Goal: Navigation & Orientation: Find specific page/section

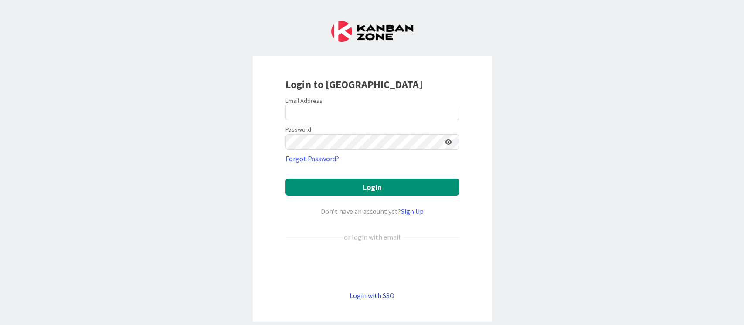
click at [351, 293] on link "Login with SSO" at bounding box center [372, 295] width 45 height 9
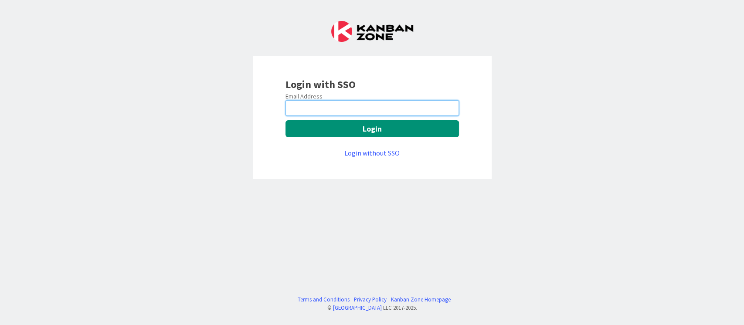
click at [303, 109] on input "email" at bounding box center [371, 108] width 173 height 16
type input "[EMAIL_ADDRESS][PERSON_NAME][DOMAIN_NAME]"
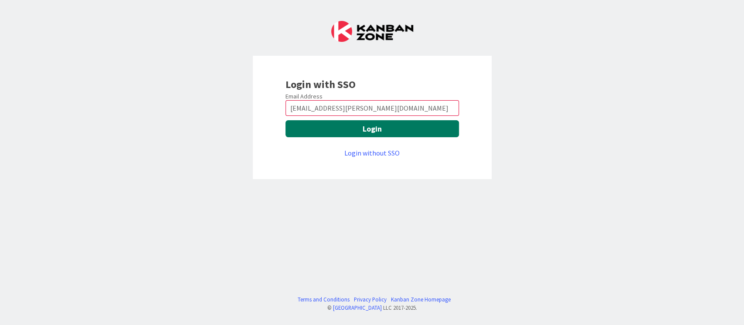
click at [348, 125] on button "Login" at bounding box center [371, 128] width 173 height 17
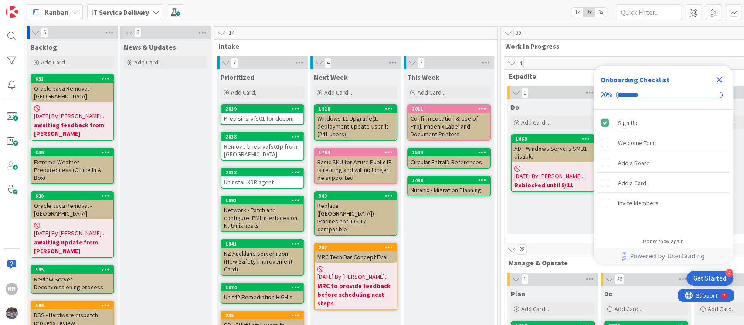
click at [716, 79] on icon "Close Checklist" at bounding box center [719, 80] width 10 height 10
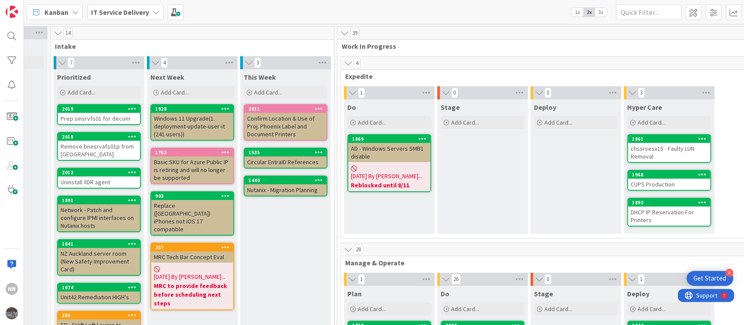
scroll to position [0, 164]
click at [636, 150] on div "chssrvesx15 - Faulty LUN Removal" at bounding box center [669, 152] width 82 height 19
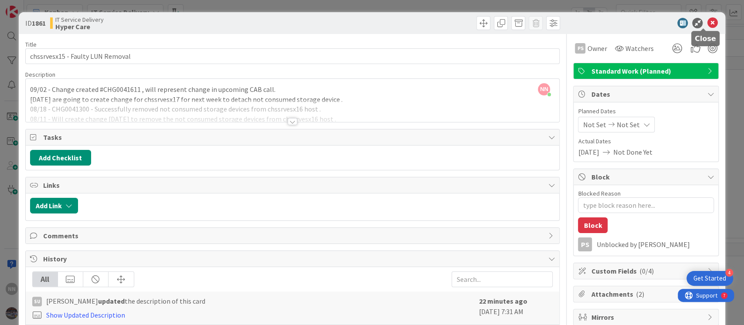
click at [707, 24] on icon at bounding box center [712, 23] width 10 height 10
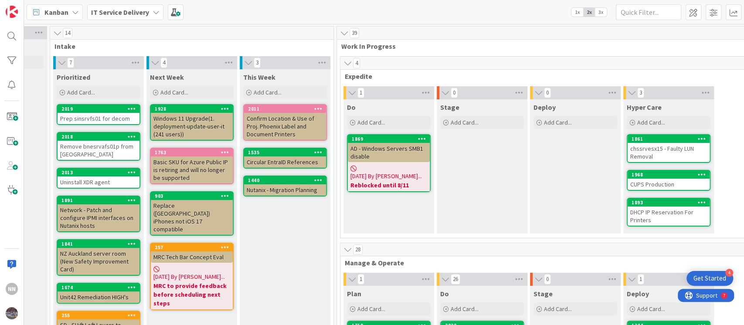
click at [645, 181] on div "CUPS Production" at bounding box center [669, 184] width 82 height 11
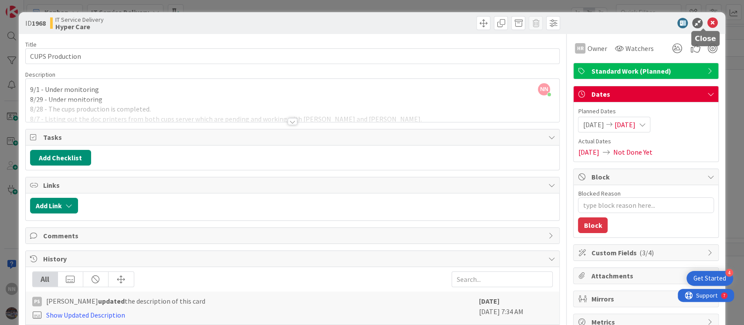
click at [707, 23] on icon at bounding box center [712, 23] width 10 height 10
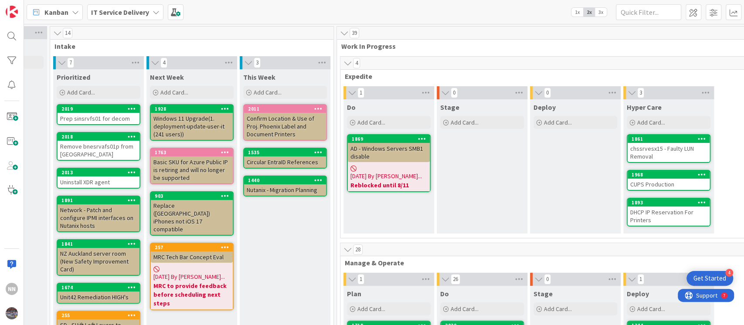
click at [642, 216] on div "DHCP IP Reservation For Printers" at bounding box center [669, 216] width 82 height 19
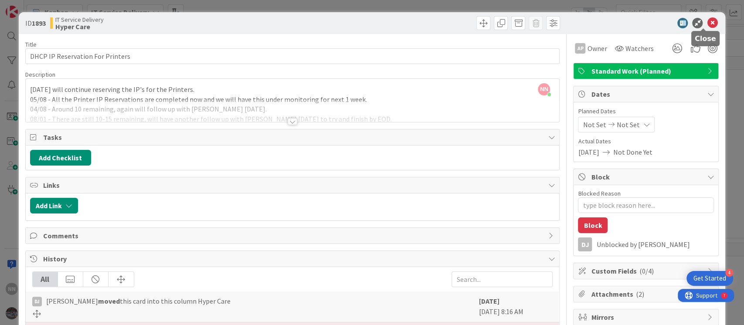
click at [707, 26] on icon at bounding box center [712, 23] width 10 height 10
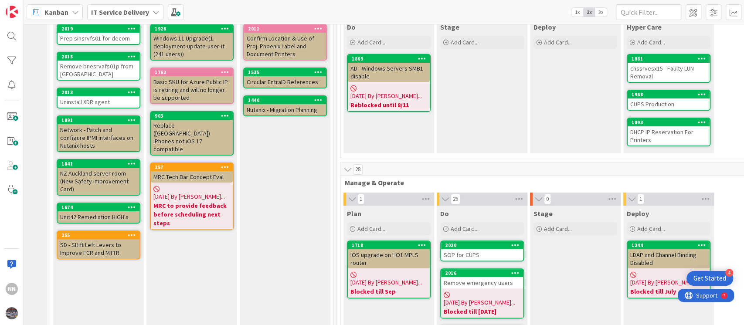
click at [398, 76] on div "AD - Windows Servers SMB1 disable" at bounding box center [389, 72] width 82 height 19
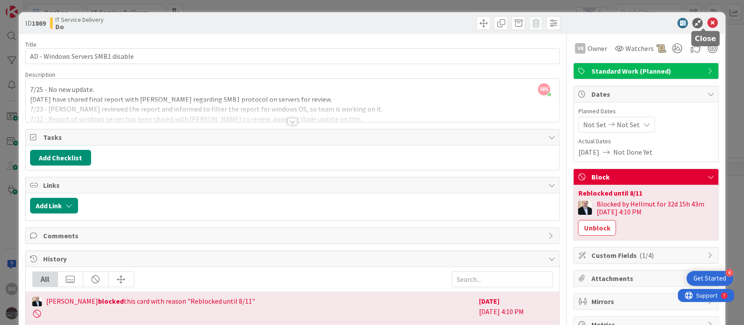
click at [707, 19] on icon at bounding box center [712, 23] width 10 height 10
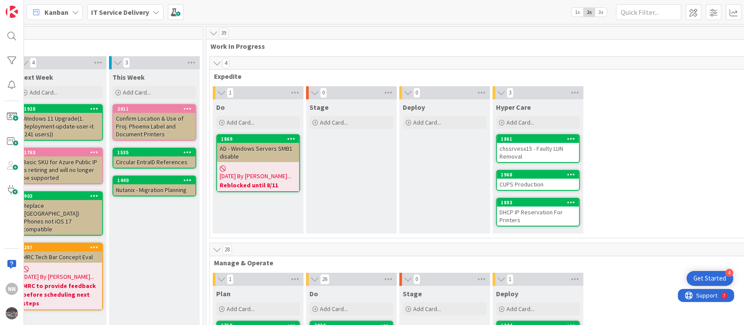
scroll to position [0, 295]
click at [245, 147] on div "AD - Windows Servers SMB1 disable" at bounding box center [258, 152] width 82 height 19
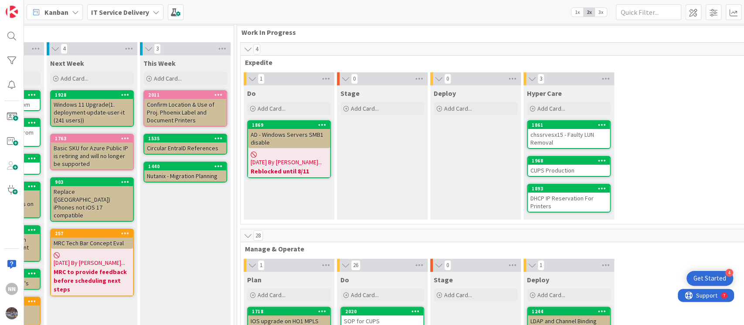
scroll to position [14, 263]
click at [562, 138] on div "chssrvesx15 - Faulty LUN Removal" at bounding box center [569, 138] width 82 height 19
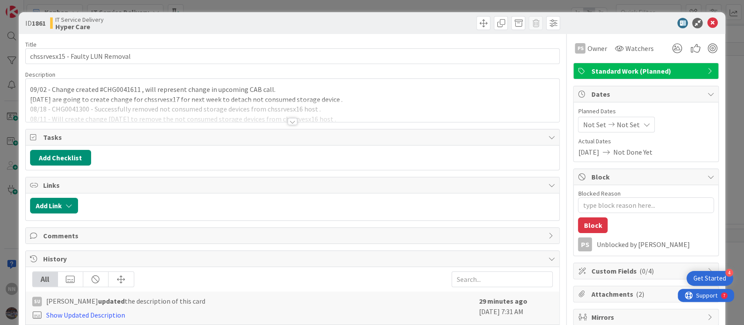
click at [288, 122] on div at bounding box center [293, 121] width 10 height 7
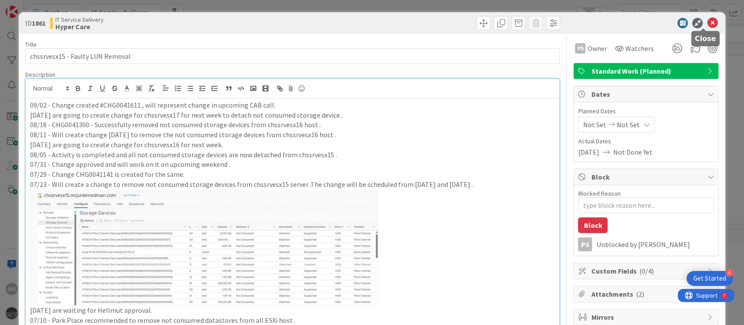
click at [707, 25] on icon at bounding box center [712, 23] width 10 height 10
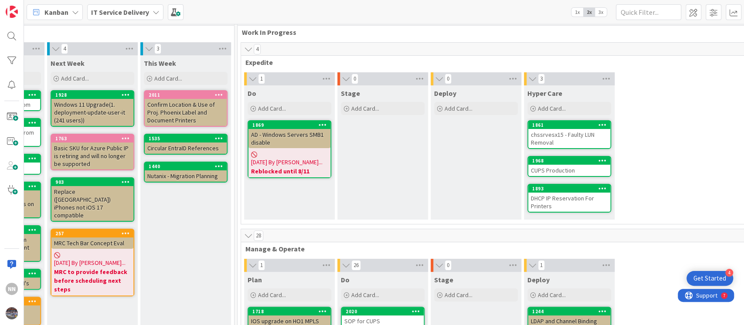
click at [566, 171] on div "CUPS Production" at bounding box center [569, 170] width 82 height 11
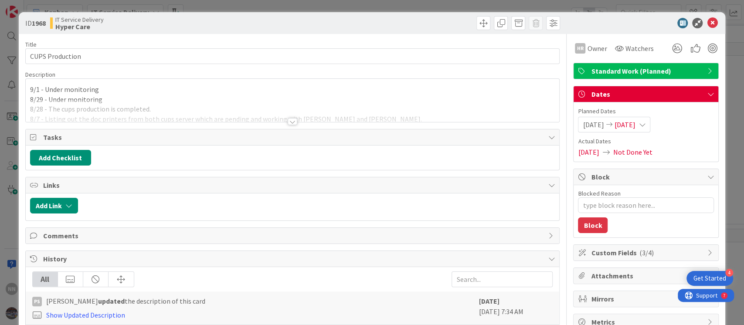
click at [288, 120] on div at bounding box center [293, 121] width 10 height 7
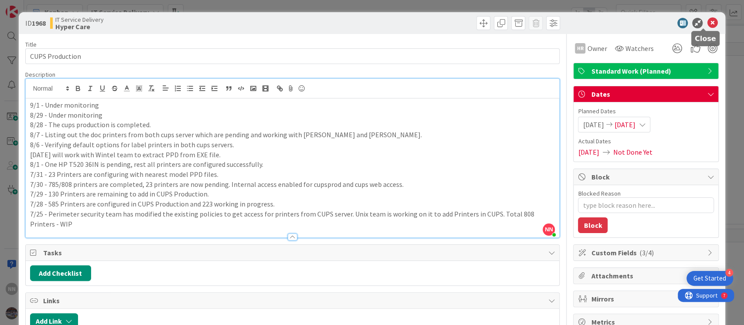
click at [707, 21] on icon at bounding box center [712, 23] width 10 height 10
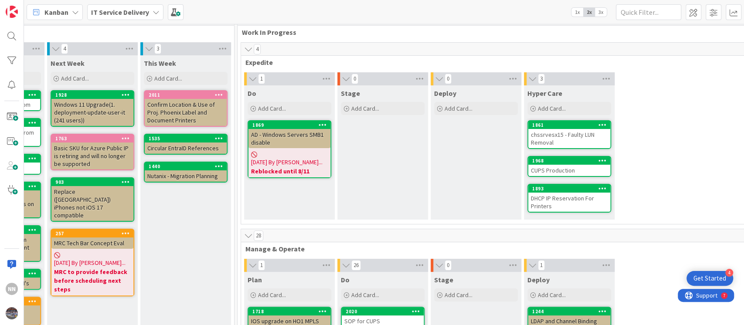
click at [564, 205] on div "DHCP IP Reservation For Printers" at bounding box center [569, 202] width 82 height 19
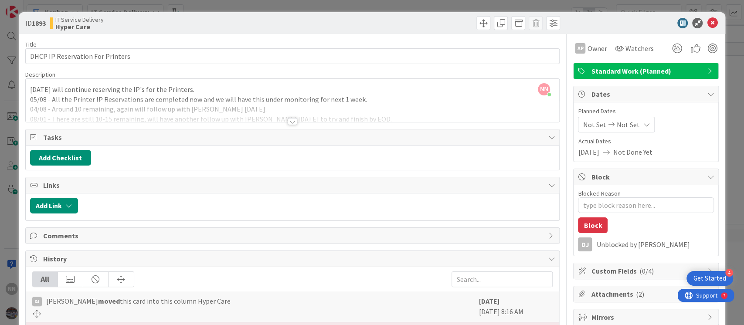
click at [288, 120] on div at bounding box center [293, 121] width 10 height 7
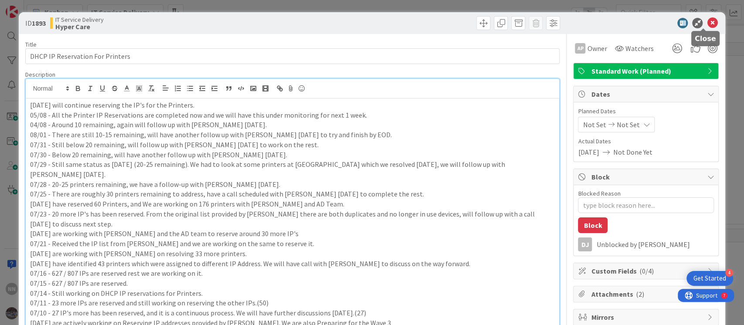
click at [707, 24] on icon at bounding box center [712, 23] width 10 height 10
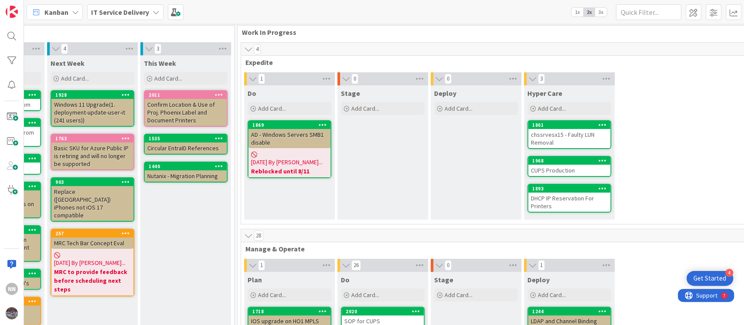
click at [542, 200] on div "DHCP IP Reservation For Printers" at bounding box center [569, 202] width 82 height 19
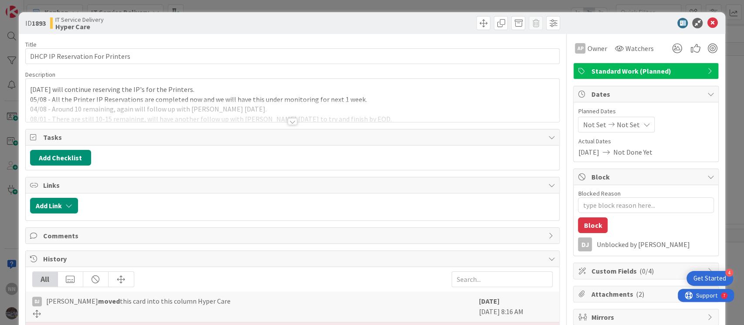
click at [293, 120] on div at bounding box center [293, 111] width 534 height 22
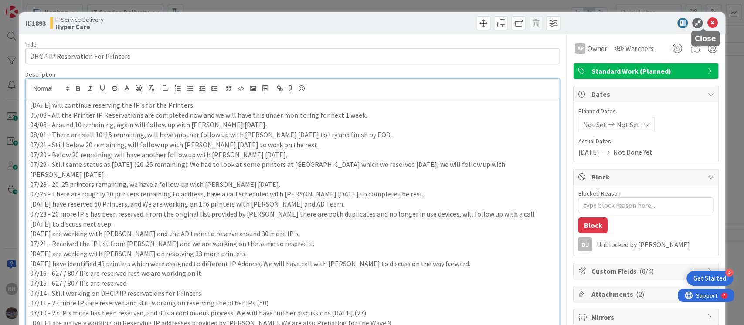
click at [707, 23] on icon at bounding box center [712, 23] width 10 height 10
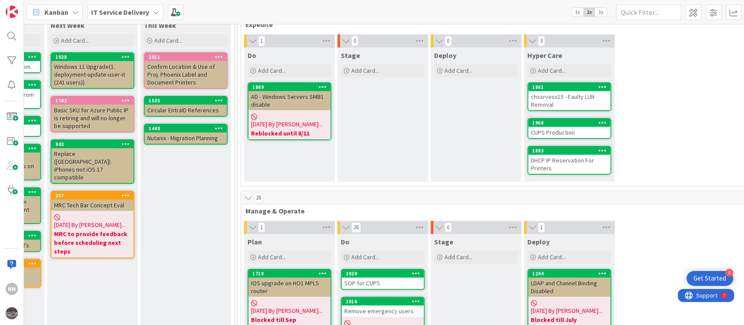
scroll to position [55, 263]
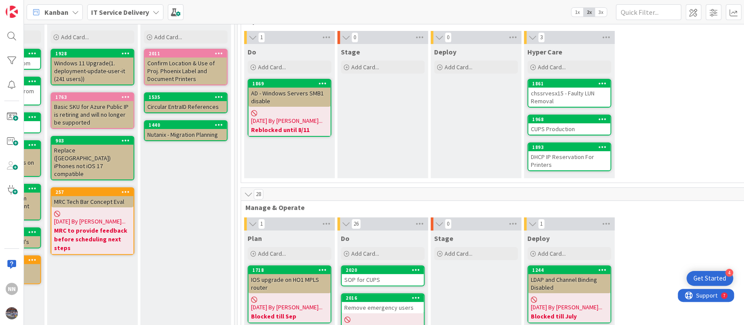
click at [295, 98] on div "AD - Windows Servers SMB1 disable" at bounding box center [289, 97] width 82 height 19
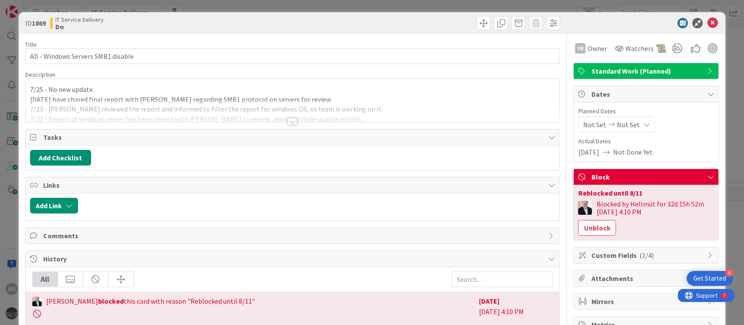
click at [289, 122] on div at bounding box center [293, 121] width 10 height 7
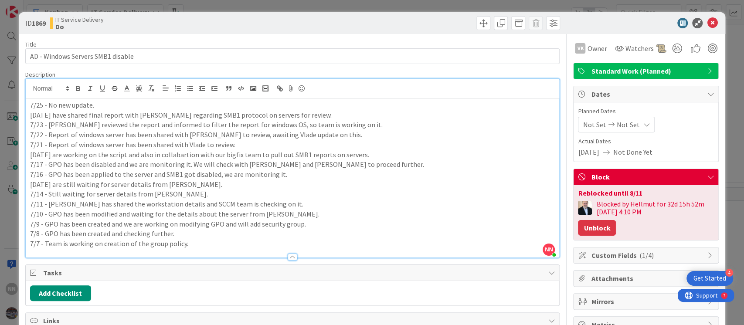
click at [590, 227] on button "Unblock" at bounding box center [597, 228] width 38 height 16
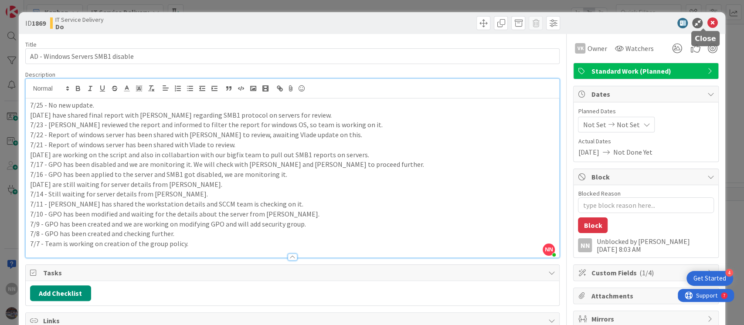
click at [707, 20] on icon at bounding box center [712, 23] width 10 height 10
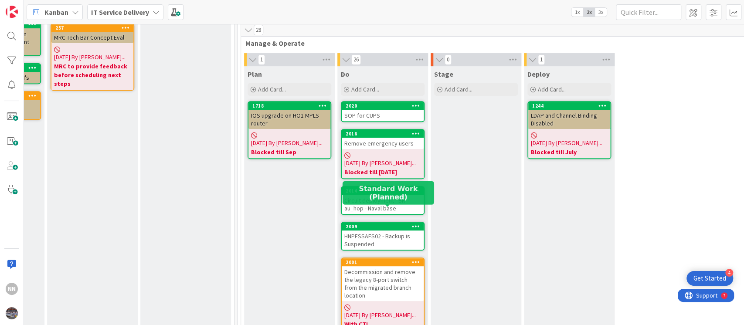
scroll to position [228, 260]
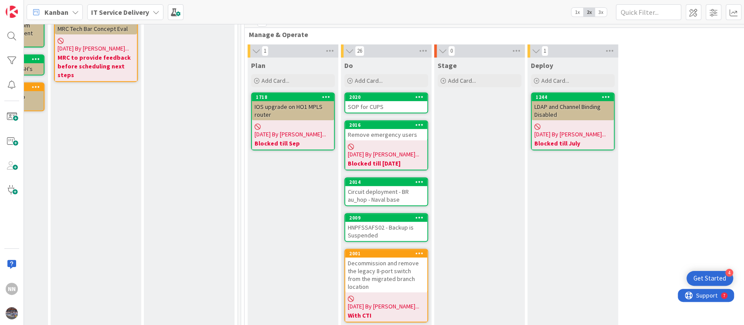
click at [397, 103] on div "SOP for CUPS" at bounding box center [386, 106] width 82 height 11
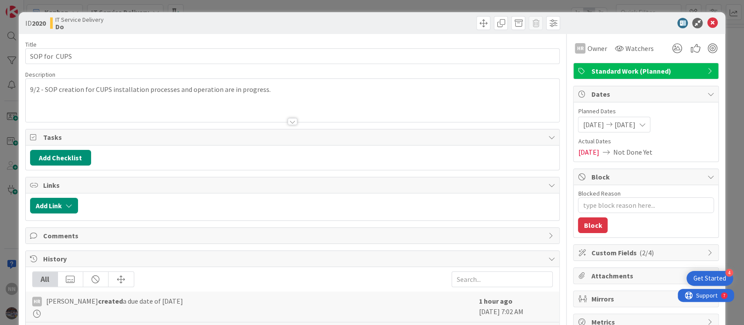
click at [288, 123] on div at bounding box center [293, 121] width 10 height 7
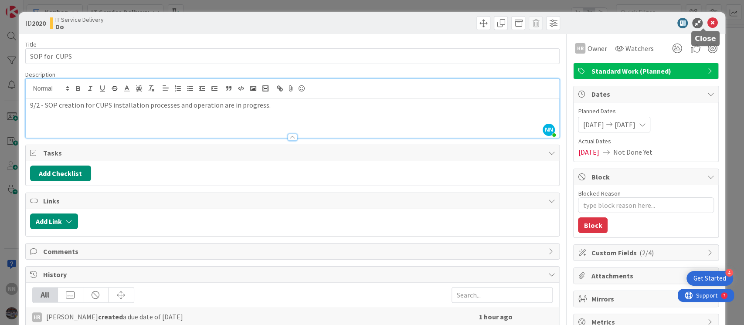
click at [707, 20] on icon at bounding box center [712, 23] width 10 height 10
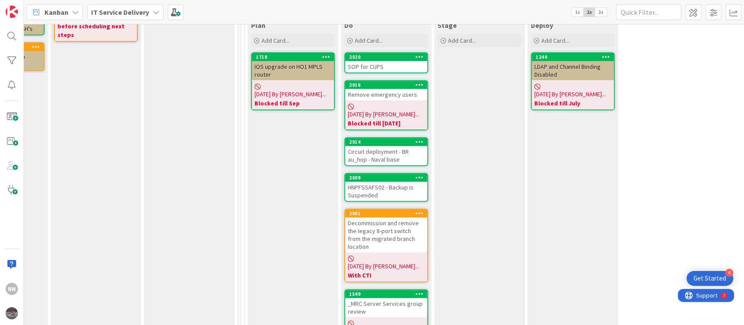
scroll to position [269, 260]
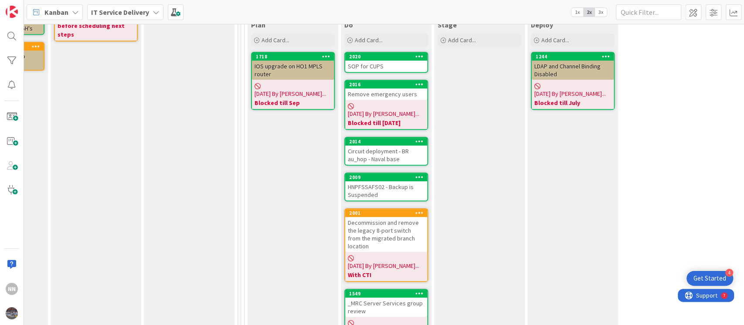
click at [364, 146] on div "Circuit deployment - BR au_hop - Naval base" at bounding box center [386, 155] width 82 height 19
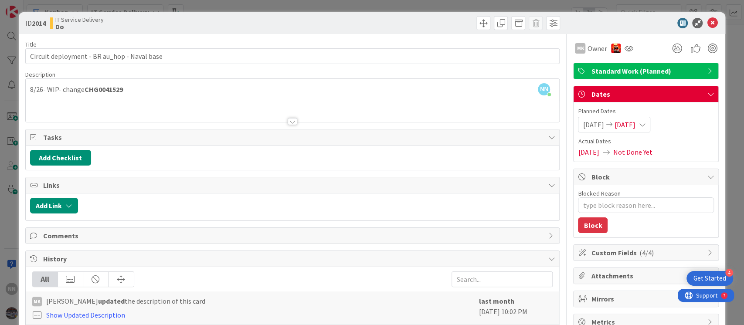
click at [289, 123] on div at bounding box center [293, 121] width 10 height 7
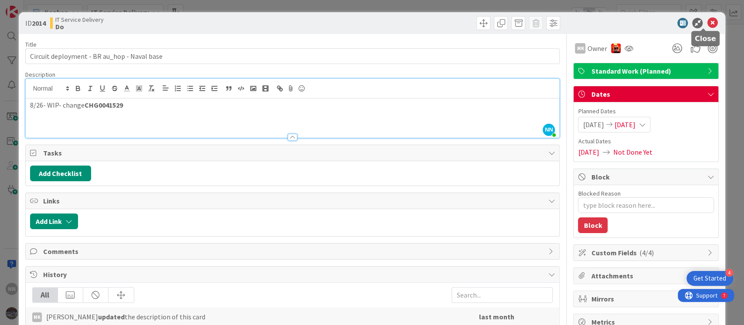
click at [707, 21] on icon at bounding box center [712, 23] width 10 height 10
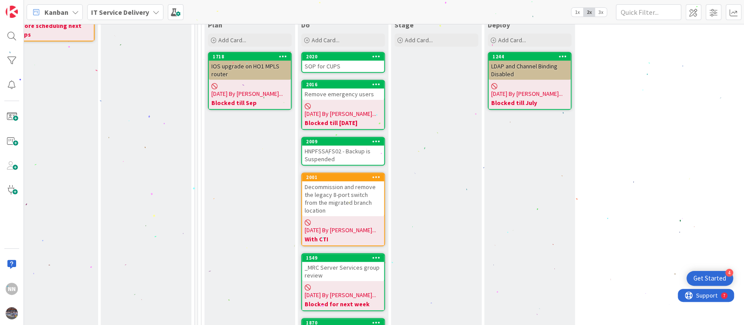
scroll to position [269, 302]
click at [334, 146] on div "HNPFSSAFS02 - Backup is Suspended" at bounding box center [344, 155] width 82 height 19
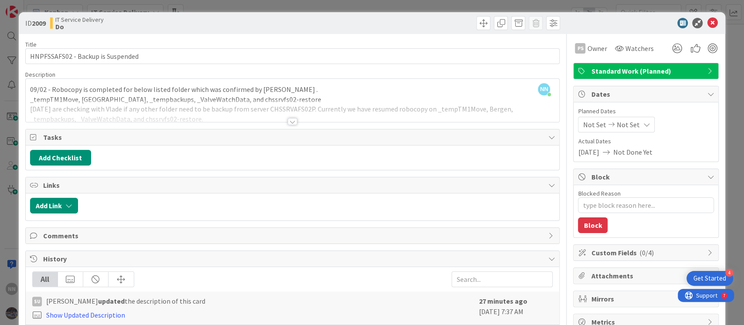
click at [288, 122] on div at bounding box center [293, 121] width 10 height 7
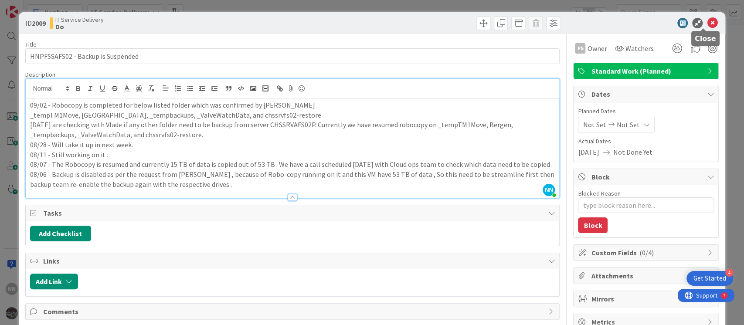
click at [707, 21] on icon at bounding box center [712, 23] width 10 height 10
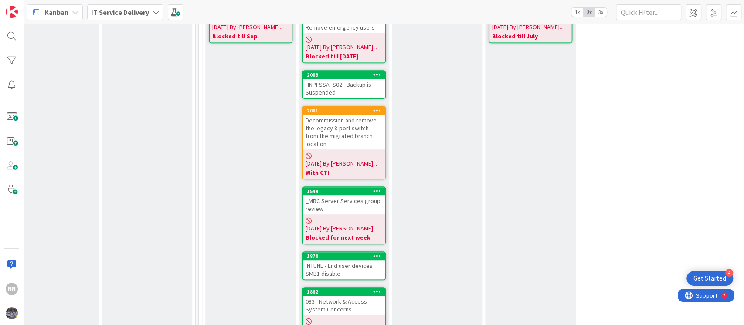
scroll to position [351, 302]
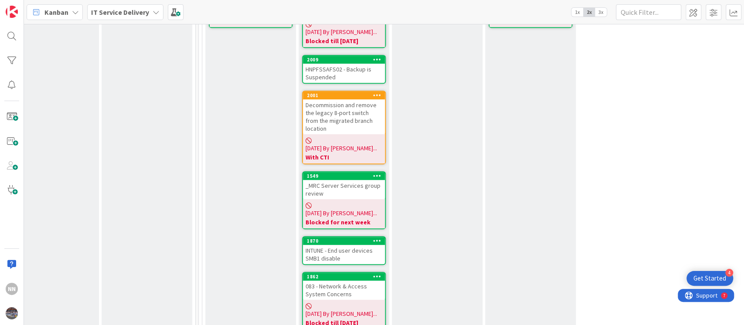
click at [338, 105] on div "Decommission and remove the legacy 8-port switch from the migrated branch locat…" at bounding box center [344, 116] width 82 height 35
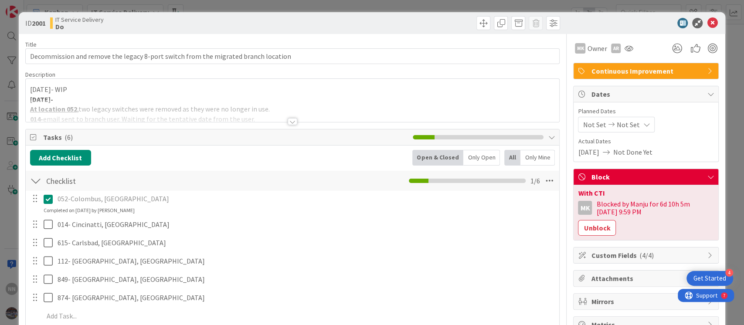
click at [289, 123] on div at bounding box center [293, 121] width 10 height 7
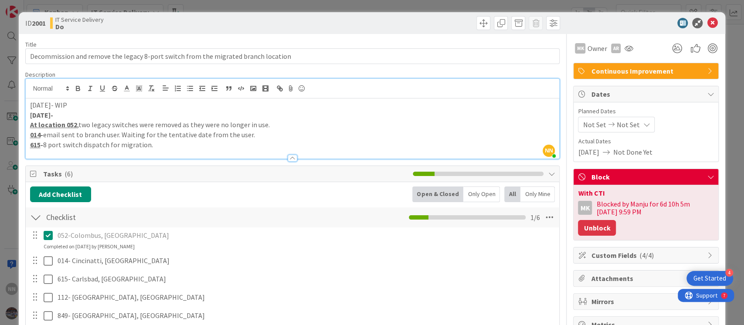
click at [589, 228] on button "Unblock" at bounding box center [597, 228] width 38 height 16
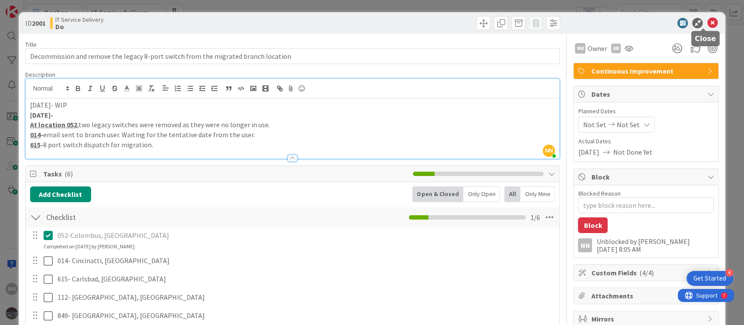
click at [707, 20] on icon at bounding box center [712, 23] width 10 height 10
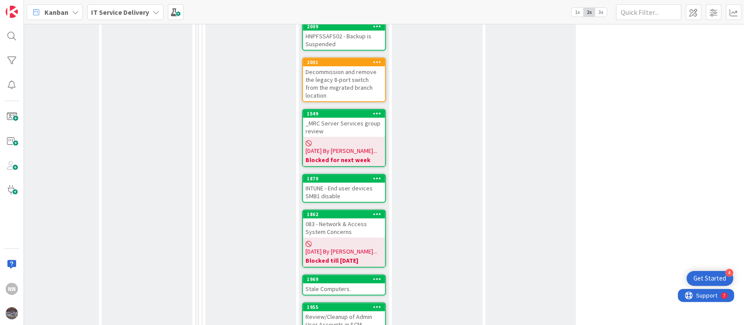
scroll to position [384, 302]
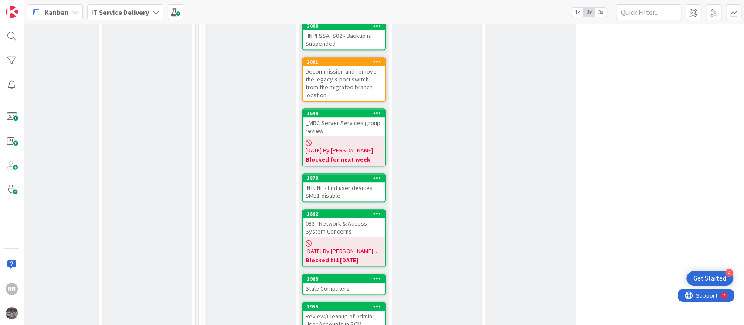
click at [345, 182] on div "INTUNE - End user devices SMB1 disable" at bounding box center [344, 191] width 82 height 19
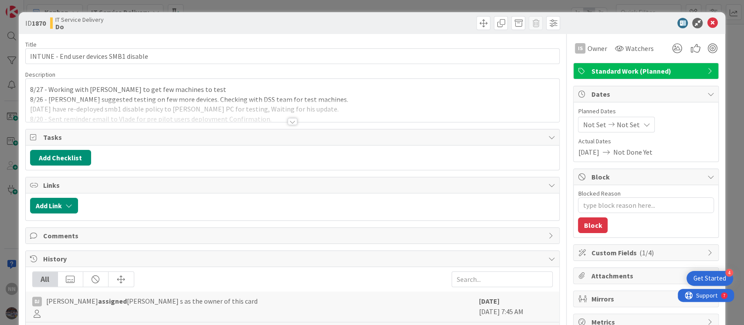
click at [288, 120] on div at bounding box center [293, 121] width 10 height 7
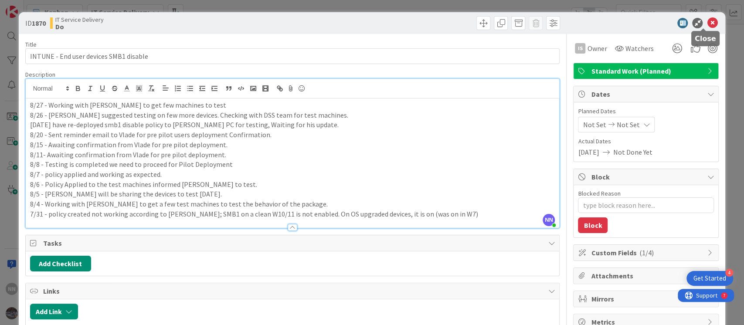
click at [707, 22] on icon at bounding box center [712, 23] width 10 height 10
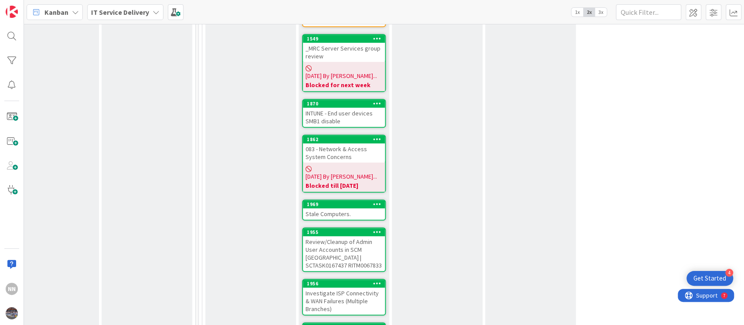
scroll to position [492, 302]
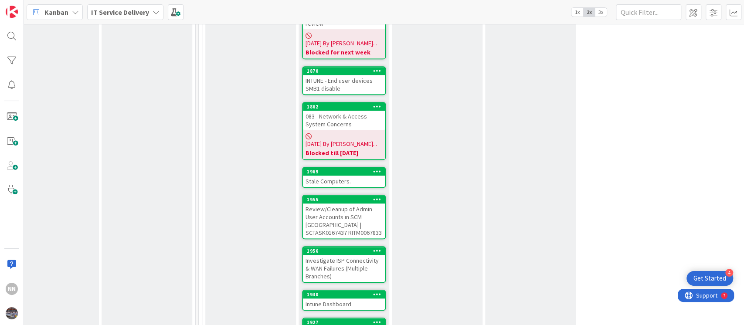
click at [330, 176] on div "Stale Computers." at bounding box center [344, 181] width 82 height 11
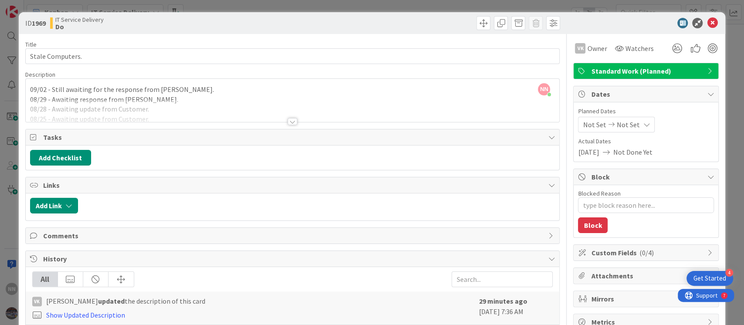
click at [292, 120] on div at bounding box center [293, 121] width 10 height 7
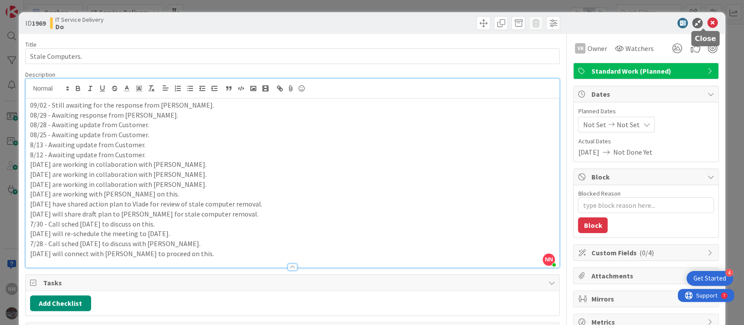
click at [707, 20] on icon at bounding box center [712, 23] width 10 height 10
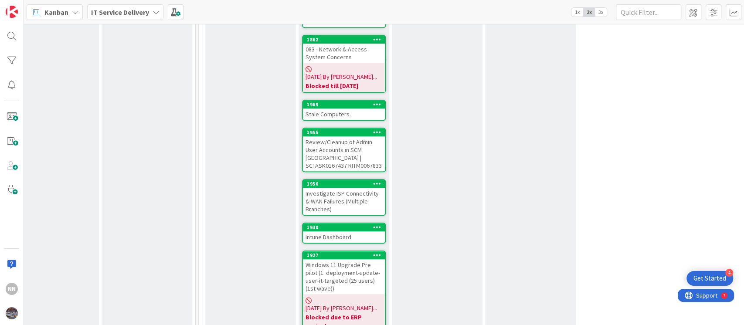
click at [342, 136] on div "Review/Cleanup of Admin User Accounts in SCM [GEOGRAPHIC_DATA] | SCTASK0167437 …" at bounding box center [344, 153] width 82 height 35
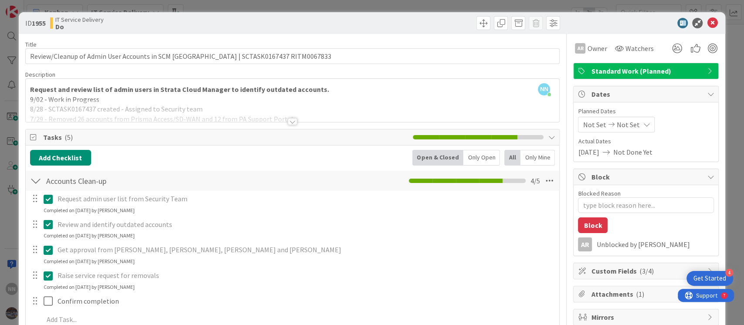
click at [289, 118] on div at bounding box center [293, 121] width 10 height 7
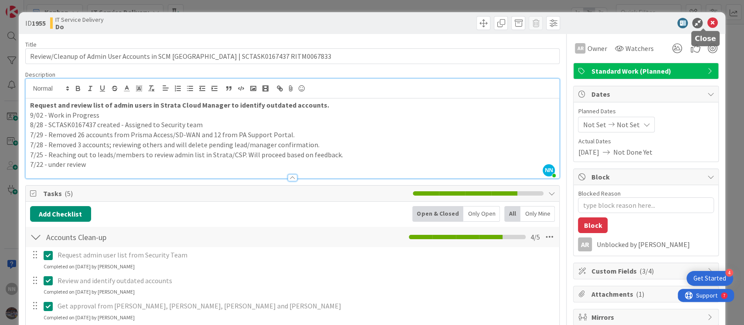
click at [707, 20] on icon at bounding box center [712, 23] width 10 height 10
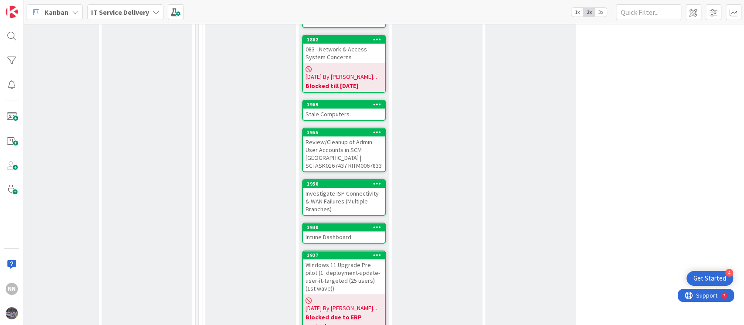
click at [360, 136] on div "Review/Cleanup of Admin User Accounts in SCM [GEOGRAPHIC_DATA] | SCTASK0167437 …" at bounding box center [344, 153] width 82 height 35
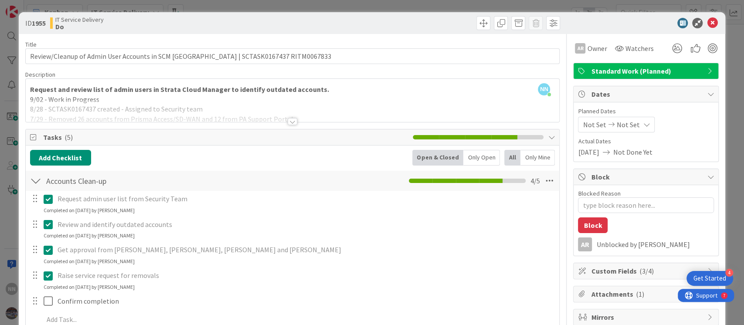
click at [288, 122] on div at bounding box center [293, 121] width 10 height 7
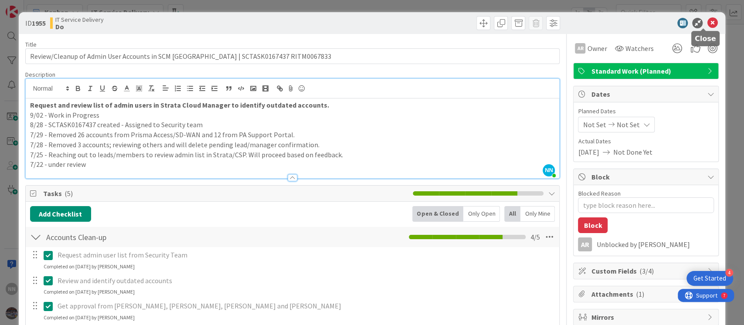
click at [707, 24] on icon at bounding box center [712, 23] width 10 height 10
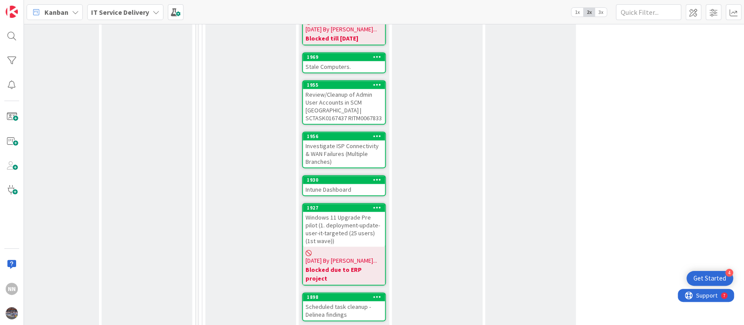
scroll to position [607, 302]
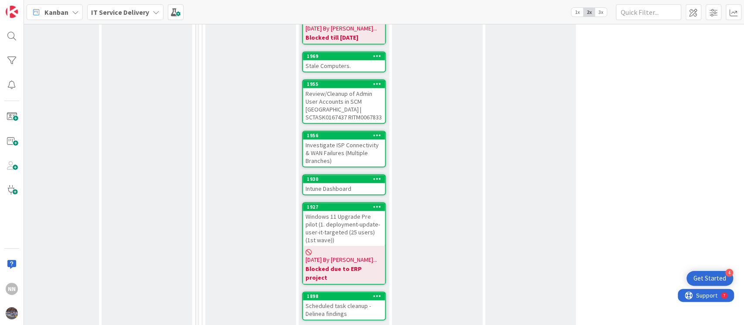
click at [327, 139] on div "Investigate ISP Connectivity & WAN Failures (Multiple Branches)" at bounding box center [344, 152] width 82 height 27
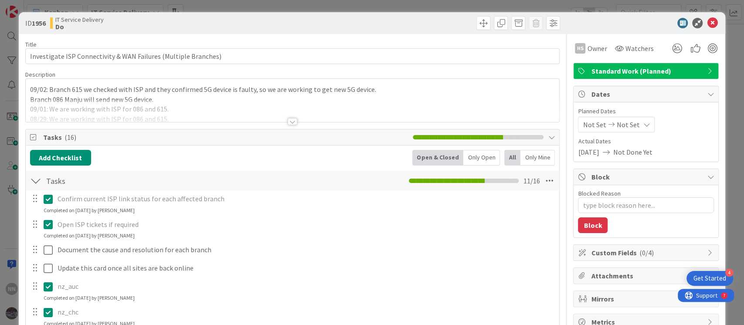
click at [288, 119] on div at bounding box center [293, 121] width 10 height 7
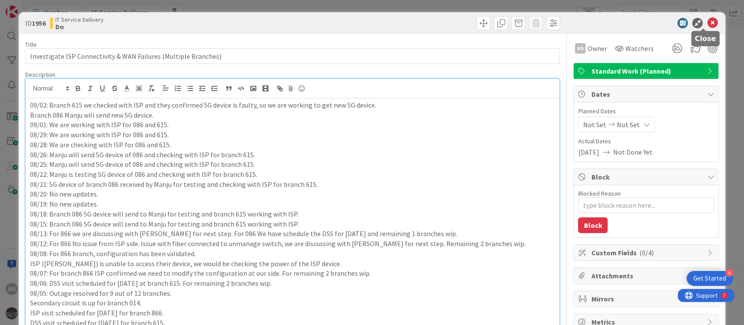
click at [707, 26] on icon at bounding box center [712, 23] width 10 height 10
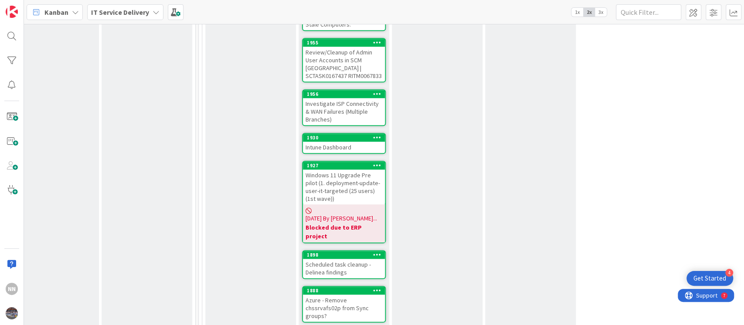
click at [334, 142] on div "Intune Dashboard" at bounding box center [344, 147] width 82 height 11
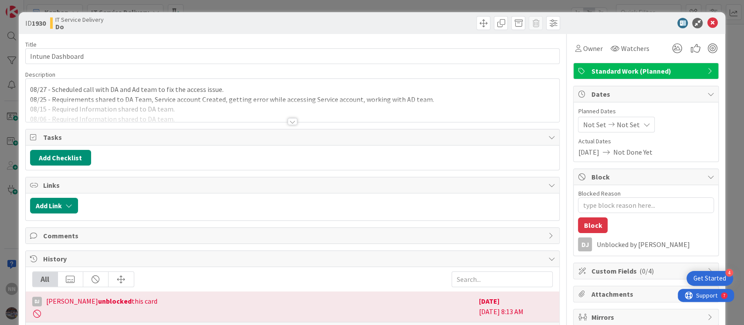
click at [288, 120] on div at bounding box center [293, 121] width 10 height 7
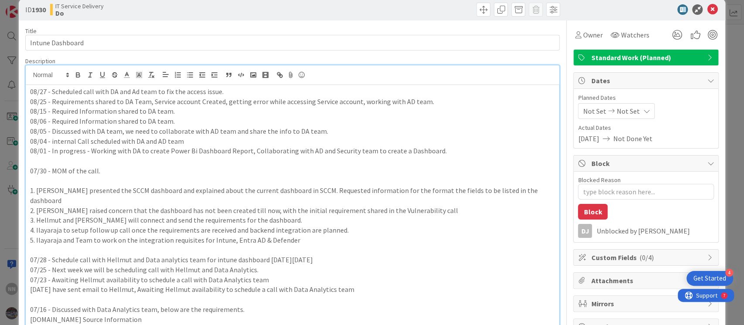
scroll to position [13, 0]
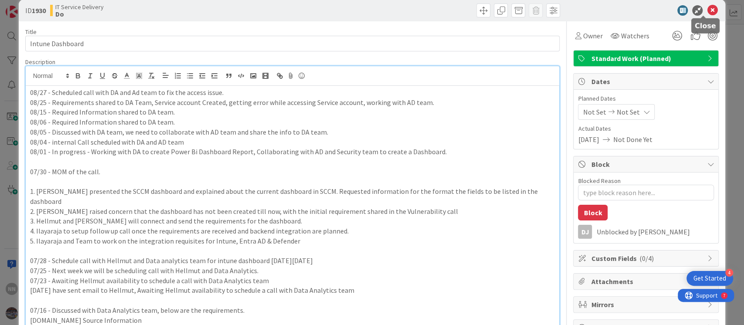
click at [707, 9] on icon at bounding box center [712, 10] width 10 height 10
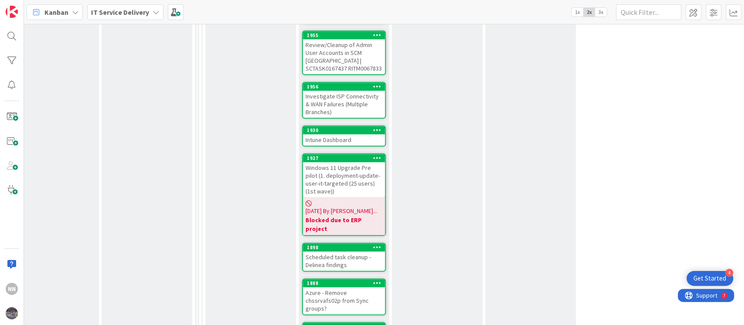
scroll to position [656, 302]
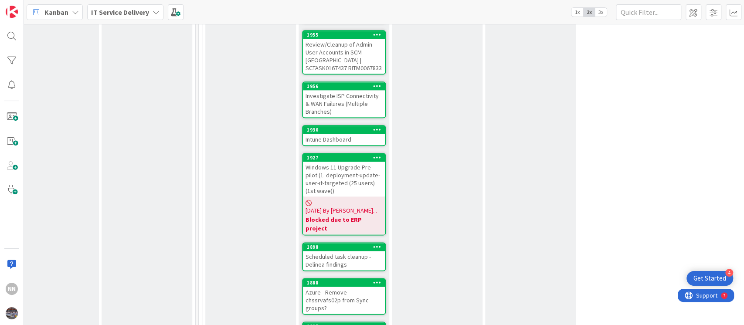
click at [334, 251] on div "Scheduled task cleanup - Delinea findings" at bounding box center [344, 260] width 82 height 19
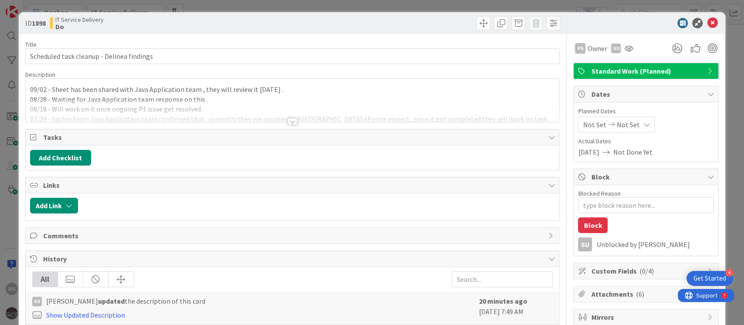
click at [288, 119] on div at bounding box center [293, 121] width 10 height 7
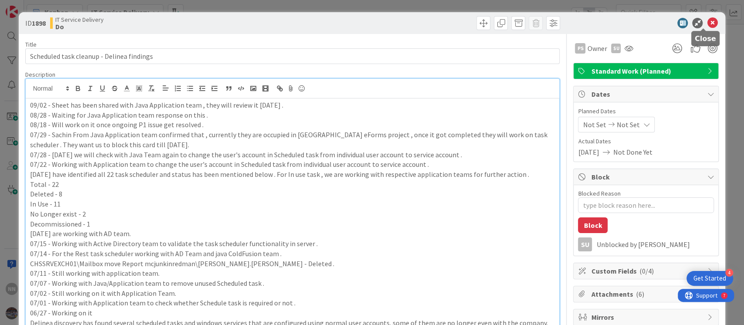
click at [707, 25] on icon at bounding box center [712, 23] width 10 height 10
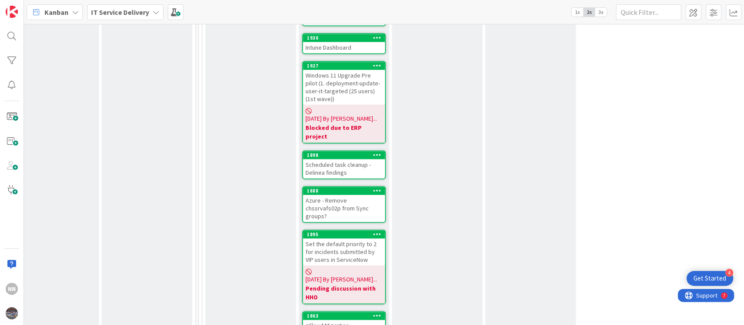
click at [332, 195] on div "Azure - Remove chssrvafs02p from Sync groups?" at bounding box center [344, 208] width 82 height 27
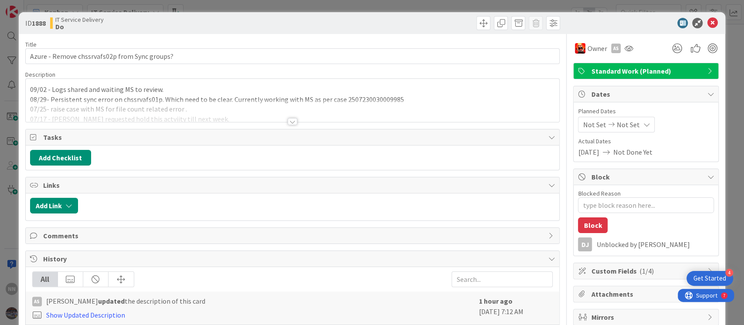
click at [288, 122] on div at bounding box center [293, 121] width 10 height 7
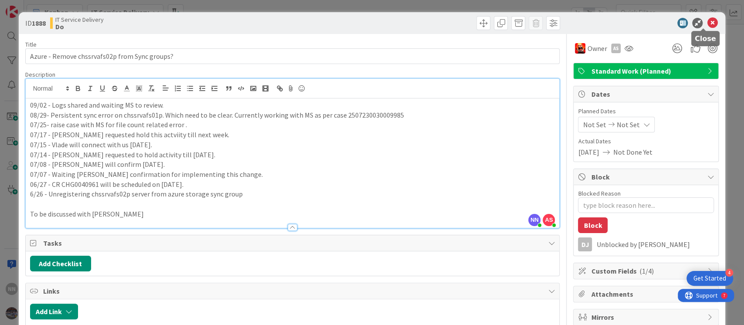
click at [708, 22] on icon at bounding box center [712, 23] width 10 height 10
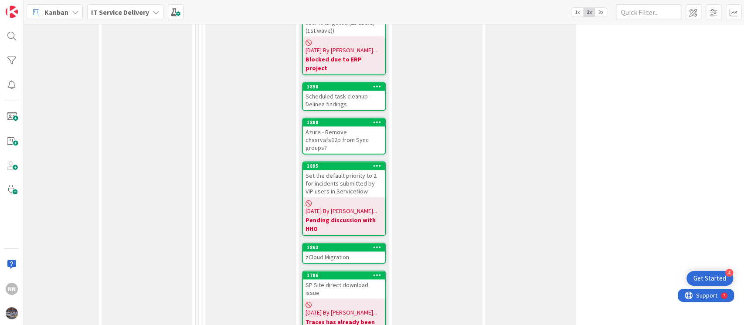
click at [322, 251] on div "zCloud Migration" at bounding box center [344, 256] width 82 height 11
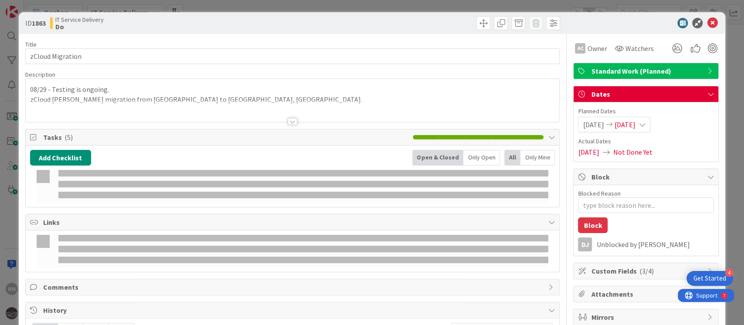
type textarea "x"
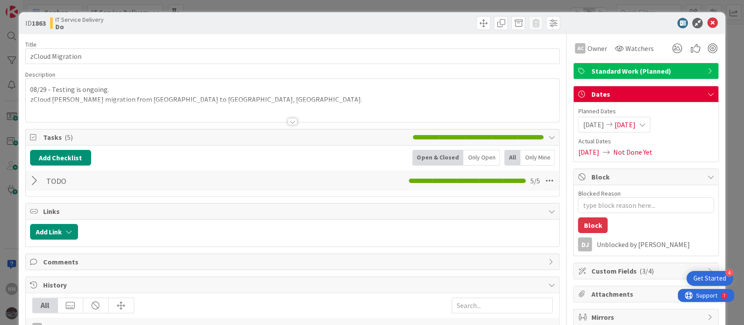
click at [288, 121] on div at bounding box center [293, 121] width 10 height 7
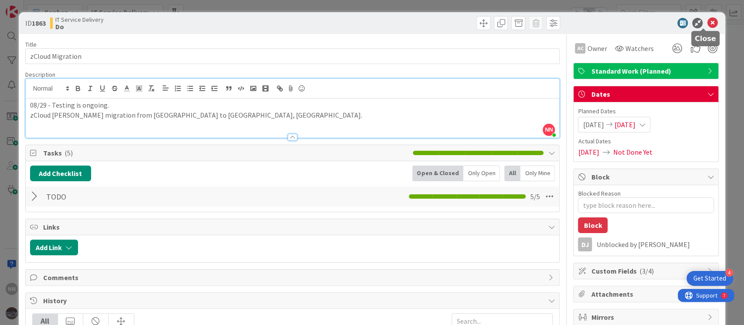
click at [707, 22] on icon at bounding box center [712, 23] width 10 height 10
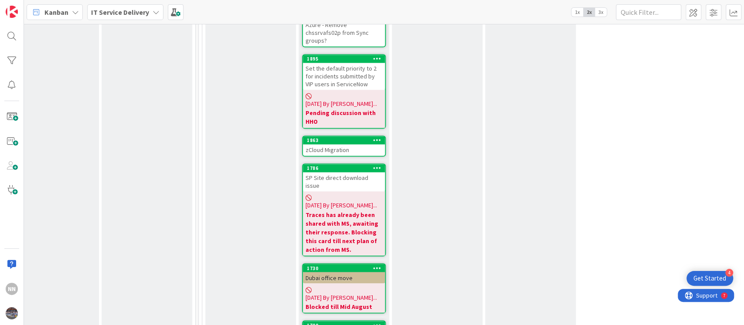
scroll to position [924, 302]
click at [336, 271] on div "Dubai office move" at bounding box center [344, 276] width 82 height 11
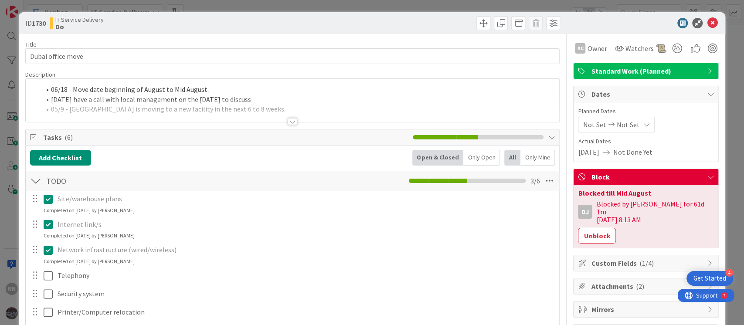
click at [288, 121] on div at bounding box center [293, 121] width 10 height 7
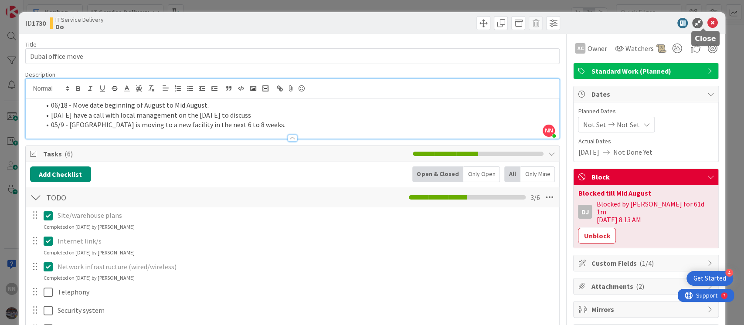
click at [707, 22] on icon at bounding box center [712, 23] width 10 height 10
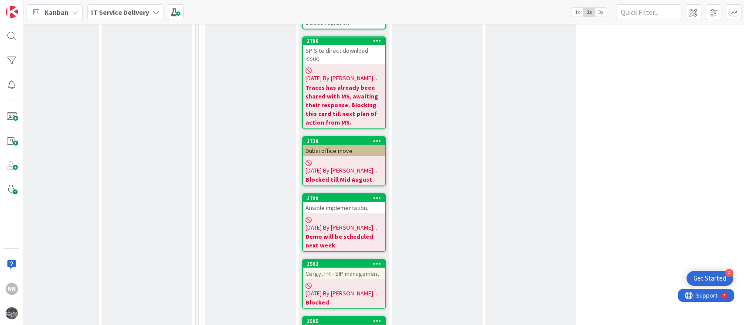
scroll to position [1055, 302]
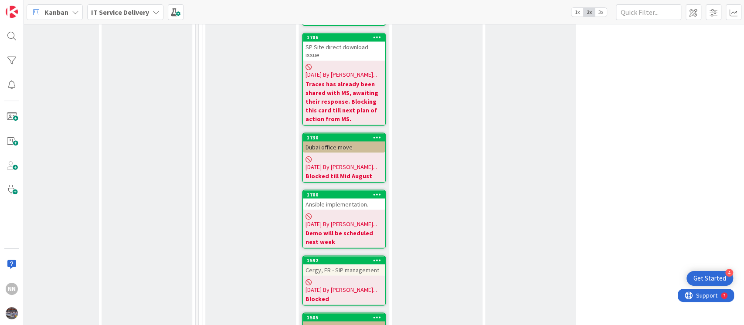
click at [336, 198] on div "Ansible implementation." at bounding box center [344, 203] width 82 height 11
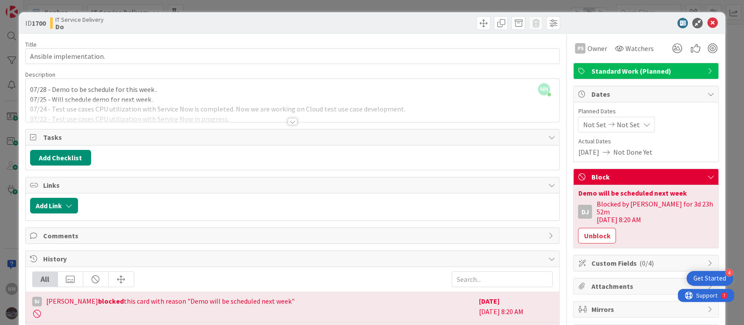
click at [288, 119] on div at bounding box center [293, 121] width 10 height 7
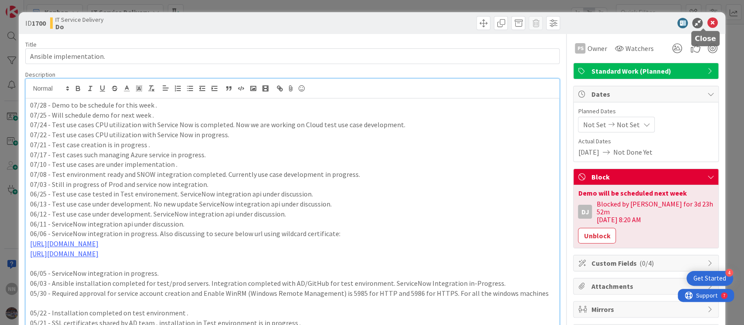
click at [707, 23] on icon at bounding box center [712, 23] width 10 height 10
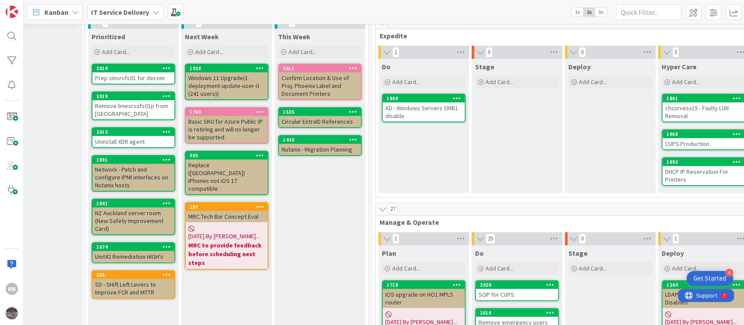
scroll to position [41, 129]
